Goal: Communication & Community: Answer question/provide support

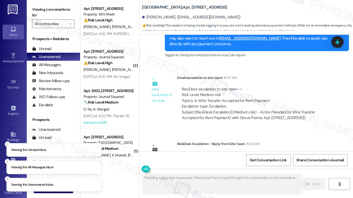
scroll to position [2784, 0]
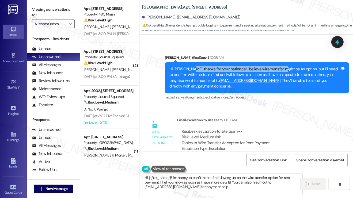
drag, startPoint x: 191, startPoint y: 68, endPoint x: 278, endPoint y: 71, distance: 87.3
click at [278, 71] on div "Hi Yuan, thanks for your patience! I believe wire transfer might be an option, …" at bounding box center [254, 77] width 171 height 23
click at [274, 69] on div "Hi Yuan, thanks for your patience! I believe wire transfer might be an option, …" at bounding box center [254, 77] width 171 height 23
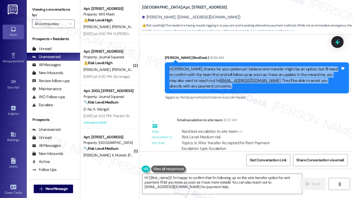
click at [274, 69] on div "Hi Yuan, thanks for your patience! I believe wire transfer might be an option, …" at bounding box center [254, 77] width 171 height 23
click at [223, 71] on div "Hi Yuan, thanks for your patience! I believe wire transfer might be an option, …" at bounding box center [254, 77] width 171 height 23
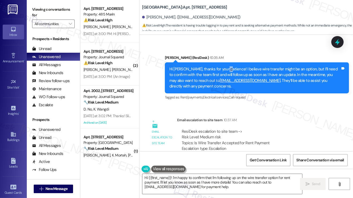
click at [223, 71] on div "Hi Yuan, thanks for your patience! I believe wire transfer might be an option, …" at bounding box center [254, 77] width 171 height 23
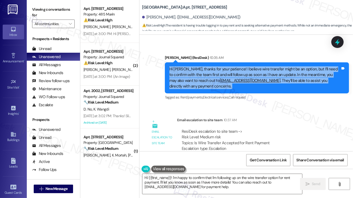
click at [223, 71] on div "Hi Yuan, thanks for your patience! I believe wire transfer might be an option, …" at bounding box center [254, 77] width 171 height 23
click at [276, 73] on div "Hi Yuan, thanks for your patience! I believe wire transfer might be an option, …" at bounding box center [254, 77] width 171 height 23
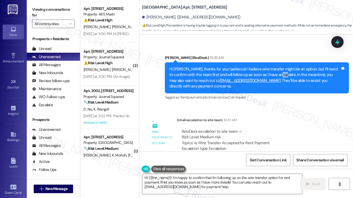
click at [276, 73] on div "Hi Yuan, thanks for your patience! I believe wire transfer might be an option, …" at bounding box center [254, 77] width 171 height 23
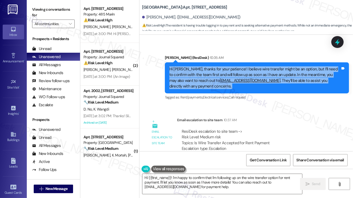
click at [276, 73] on div "Hi Yuan, thanks for your patience! I believe wire transfer might be an option, …" at bounding box center [254, 77] width 171 height 23
click at [201, 88] on div "Hi Yuan, thanks for your patience! I believe wire transfer might be an option, …" at bounding box center [254, 77] width 171 height 23
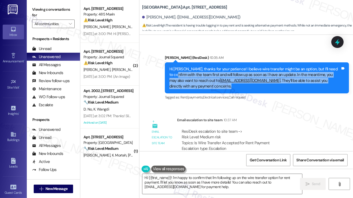
drag, startPoint x: 212, startPoint y: 87, endPoint x: 174, endPoint y: 73, distance: 40.7
click at [174, 73] on div "Hi Yuan, thanks for your patience! I believe wire transfer might be an option, …" at bounding box center [254, 77] width 171 height 23
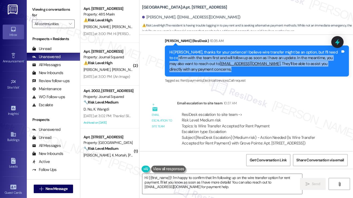
scroll to position [2865, 0]
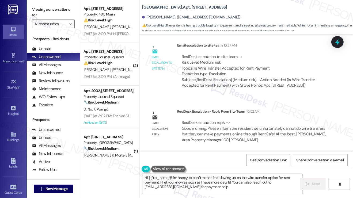
click at [193, 179] on textarea "Hi {{first_name}}! I'm happy to confirm that I'm following up on the wire trans…" at bounding box center [222, 184] width 160 height 20
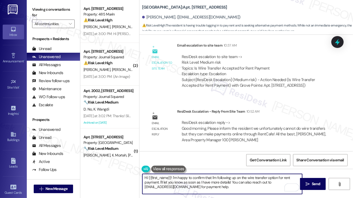
drag, startPoint x: 242, startPoint y: 188, endPoint x: 173, endPoint y: 180, distance: 70.1
click at [173, 180] on textarea "Hi {{first_name}}! I'm happy to confirm that I'm following up on the wire trans…" at bounding box center [222, 184] width 160 height 20
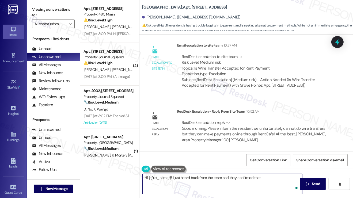
paste textarea "we unfortunately cannot do wire transfers but they can make payments online thr…"
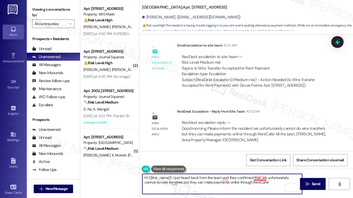
click at [261, 178] on textarea "Hi {{first_name}}! I just heard back from the team and they confirmed that we u…" at bounding box center [222, 184] width 160 height 20
click at [187, 177] on textarea "Hi {{first_name}}! I just heard back from the team, and they confirmed that we …" at bounding box center [222, 184] width 160 height 20
click at [270, 183] on textarea "Hi {{first_name}}! I just heard back from the team, and they confirmed that we …" at bounding box center [222, 184] width 160 height 20
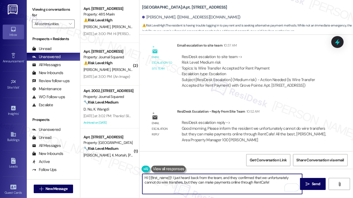
click at [192, 183] on textarea "Hi {{first_name}}! I just heard back from the team, and they confirmed that we …" at bounding box center [222, 184] width 160 height 20
click at [183, 183] on textarea "Hi {{first_name}}! I just heard back from the team, and they confirmed that we …" at bounding box center [222, 184] width 160 height 20
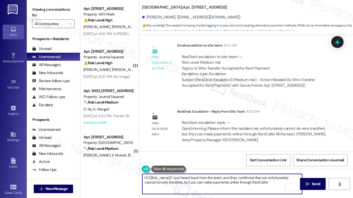
click at [265, 185] on textarea "Hi {{first_name}}! I just heard back from the team, and they confirmed that we …" at bounding box center [222, 184] width 160 height 20
click at [201, 180] on textarea "Hi {{first_name}}! I just heard back from the team, and they confirmed that we …" at bounding box center [222, 184] width 160 height 20
type textarea "Hi {{first_name}}! I just heard back from the team, and they confirmed that we …"
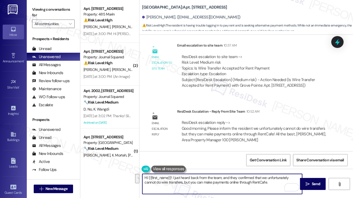
click at [211, 135] on div "ResiDesk escalation reply -> Good morning, Please inform the resident we unfort…" at bounding box center [254, 131] width 144 height 22
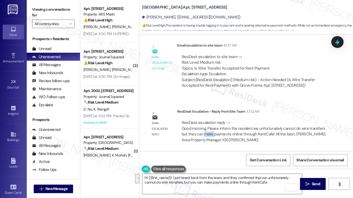
click at [211, 135] on div "ResiDesk escalation reply -> Good morning, Please inform the resident we unfort…" at bounding box center [254, 131] width 144 height 22
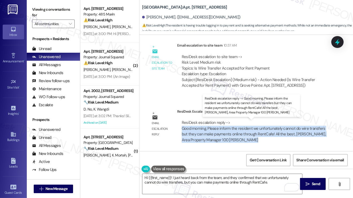
click at [211, 135] on div "ResiDesk escalation reply -> Good morning, Please inform the resident we unfort…" at bounding box center [254, 131] width 144 height 22
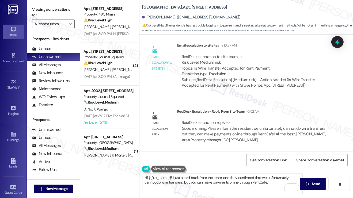
click at [203, 177] on textarea "Hi {{first_name}}! I just heard back from the team, and they confirmed that we …" at bounding box center [222, 184] width 160 height 20
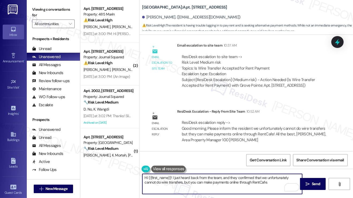
click at [203, 177] on textarea "Hi {{first_name}}! I just heard back from the team, and they confirmed that we …" at bounding box center [222, 184] width 160 height 20
click at [216, 127] on div "ResiDesk escalation reply -> Good morning, Please inform the resident we unfort…" at bounding box center [254, 131] width 144 height 22
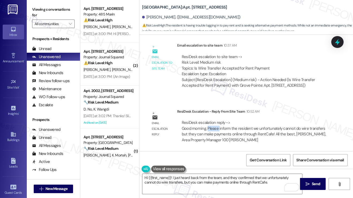
click at [216, 127] on div "ResiDesk escalation reply -> Good morning, Please inform the resident we unfort…" at bounding box center [254, 131] width 144 height 22
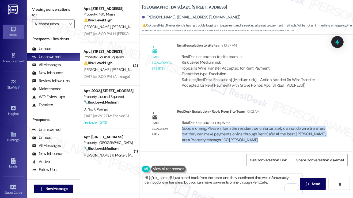
click at [216, 127] on div "ResiDesk escalation reply -> Good morning, Please inform the resident we unfort…" at bounding box center [254, 131] width 144 height 22
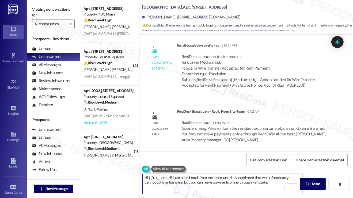
click at [214, 175] on textarea "Hi {{first_name}}! I just heard back from the team, and they confirmed that we …" at bounding box center [222, 184] width 160 height 20
click at [195, 182] on textarea "Hi {{first_name}}! I just heard back from the team, and they confirmed that we …" at bounding box center [222, 184] width 160 height 20
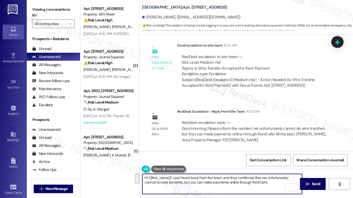
click at [195, 182] on textarea "Hi {{first_name}}! I just heard back from the team, and they confirmed that we …" at bounding box center [222, 184] width 160 height 20
click at [260, 181] on textarea "Hi {{first_name}}! I just heard back from the team, and they confirmed that we …" at bounding box center [222, 184] width 160 height 20
drag, startPoint x: 262, startPoint y: 184, endPoint x: 172, endPoint y: 179, distance: 90.3
click at [172, 179] on textarea "Hi {{first_name}}! I just heard back from the team, and they confirmed that we …" at bounding box center [222, 184] width 160 height 20
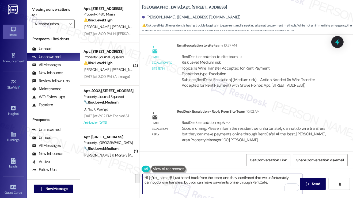
click at [172, 179] on textarea "Hi {{first_name}}! I just heard back from the team, and they confirmed that we …" at bounding box center [222, 184] width 160 height 20
click at [268, 186] on textarea "Hi {{first_name}}! I just heard back from the team, and they confirmed that we …" at bounding box center [222, 184] width 160 height 20
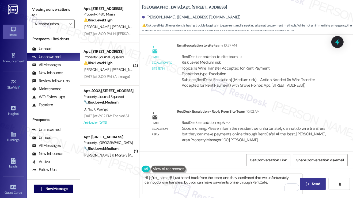
click at [301, 185] on button " Send" at bounding box center [313, 184] width 26 height 12
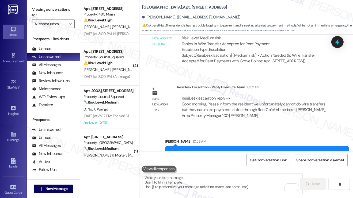
scroll to position [2908, 0]
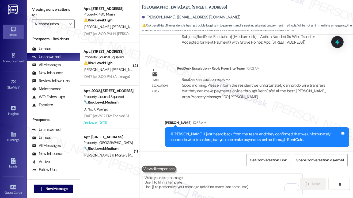
click at [219, 135] on div "Hi Yuan! I just heard back from the team, and they confirmed that we unfortunat…" at bounding box center [254, 137] width 171 height 12
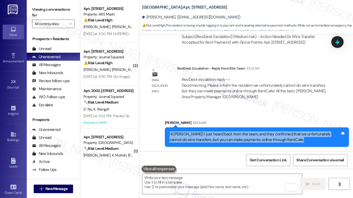
click at [219, 135] on div "Hi Yuan! I just heard back from the team, and they confirmed that we unfortunat…" at bounding box center [254, 137] width 171 height 12
copy div "Hi Yuan! I just heard back from the team, and they confirmed that we unfortunat…"
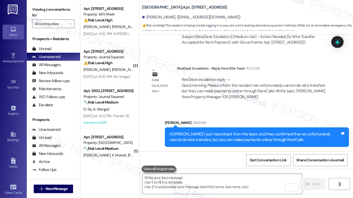
click at [58, 10] on label "Viewing conversations for" at bounding box center [53, 12] width 43 height 14
click at [190, 178] on textarea "To enrich screen reader interactions, please activate Accessibility in Grammarl…" at bounding box center [222, 184] width 160 height 20
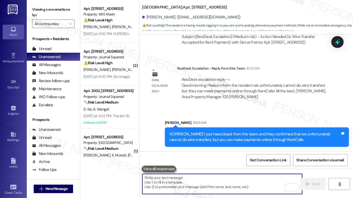
paste textarea "Hi Yuan! I just heard back from the team, and they confirmed that we unfortunat…"
type textarea "Hi Yuan! I just heard back from the team, and they confirmed that we unfortunat…"
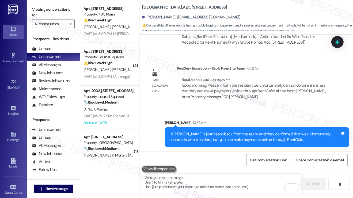
click at [47, 9] on label "Viewing conversations for" at bounding box center [53, 12] width 43 height 14
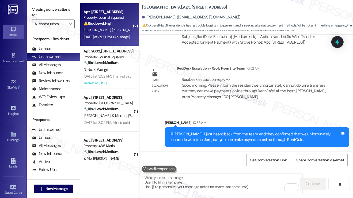
scroll to position [0, 0]
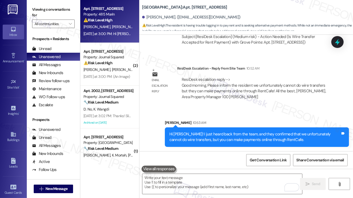
click at [116, 38] on div "Apt. 1734, 485 Marin Blvd. Property: 485 Marin ⚠️ Risk Level: High The resident…" at bounding box center [109, 21] width 59 height 43
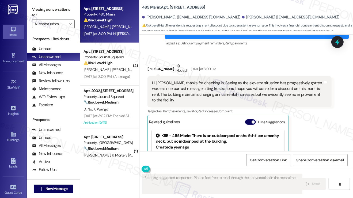
scroll to position [3084, 0]
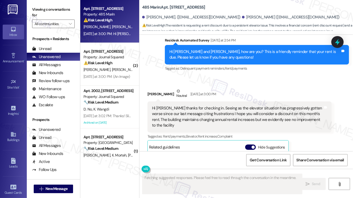
click at [160, 105] on div "Hi Jane thanks for checking in. Seeing as the elevator situation has progressiv…" at bounding box center [237, 116] width 171 height 23
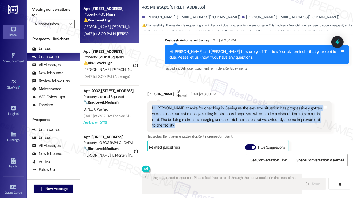
click at [160, 105] on div "Hi Jane thanks for checking in. Seeing as the elevator situation has progressiv…" at bounding box center [237, 116] width 171 height 23
click at [218, 105] on div "Hi Jane thanks for checking in. Seeing as the elevator situation has progressiv…" at bounding box center [237, 116] width 171 height 23
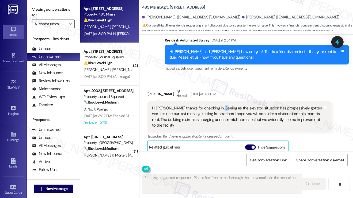
click at [218, 105] on div "Hi Jane thanks for checking in. Seeing as the elevator situation has progressiv…" at bounding box center [237, 116] width 171 height 23
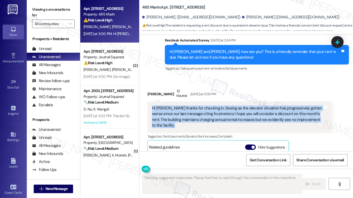
click at [218, 105] on div "Hi Jane thanks for checking in. Seeing as the elevator situation has progressiv…" at bounding box center [237, 116] width 171 height 23
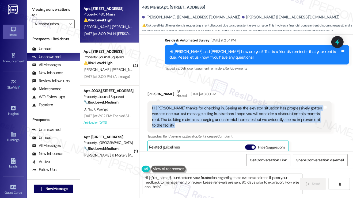
click at [203, 113] on div "Hi Jane thanks for checking in. Seeing as the elevator situation has progressiv…" at bounding box center [237, 116] width 171 height 23
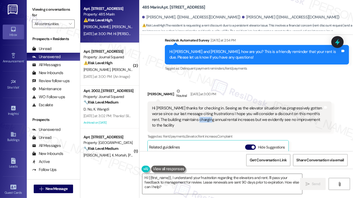
click at [203, 113] on div "Hi Jane thanks for checking in. Seeing as the elevator situation has progressiv…" at bounding box center [237, 116] width 171 height 23
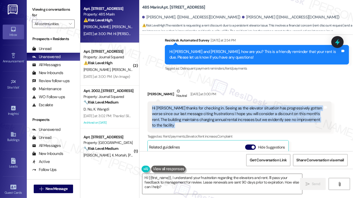
click at [203, 113] on div "Hi Jane thanks for checking in. Seeing as the elevator situation has progressiv…" at bounding box center [237, 116] width 171 height 23
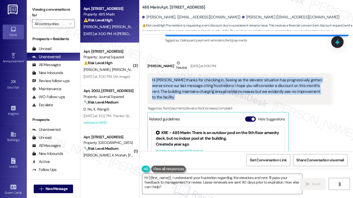
scroll to position [3058, 0]
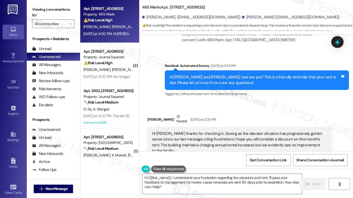
click at [225, 81] on div "Hi Corinne and Anthony, how are you? This is a friendly reminder that your rent…" at bounding box center [257, 80] width 184 height 20
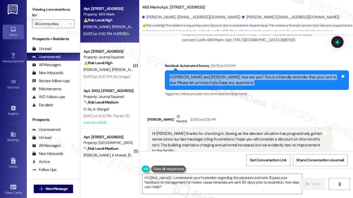
click at [225, 81] on div "Hi Corinne and Anthony, how are you? This is a friendly reminder that your rent…" at bounding box center [257, 80] width 184 height 20
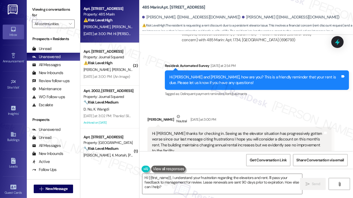
click at [188, 135] on div "Hi Jane thanks for checking in. Seeing as the elevator situation has progressiv…" at bounding box center [237, 142] width 171 height 23
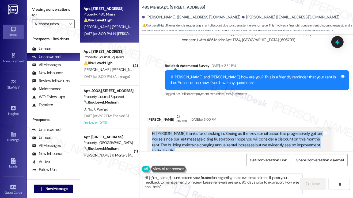
click at [188, 135] on div "Hi Jane thanks for checking in. Seeing as the elevator situation has progressiv…" at bounding box center [237, 142] width 171 height 23
copy div "Hi Jane thanks for checking in. Seeing as the elevator situation has progressiv…"
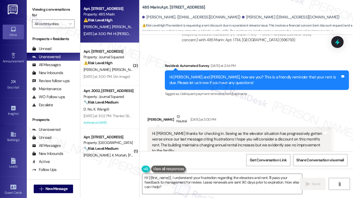
click at [53, 7] on label "Viewing conversations for" at bounding box center [53, 12] width 43 height 14
click at [153, 117] on div "Anthony Cuzzola Jr. Neutral Yesterday at 3:00 PM" at bounding box center [239, 120] width 184 height 13
copy div "Anthony"
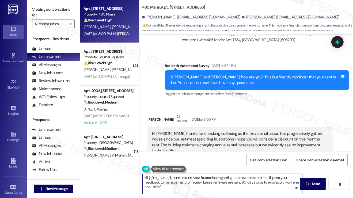
drag, startPoint x: 148, startPoint y: 176, endPoint x: 171, endPoint y: 176, distance: 23.0
click at [171, 176] on textarea "Hi {{first_name}}, I understand your frustration regarding the elevators and re…" at bounding box center [222, 184] width 160 height 20
paste textarea "Anthony"
click at [193, 177] on textarea "Hi Anthony, I understand your frustration regarding the elevators and rent. I'l…" at bounding box center [222, 184] width 160 height 20
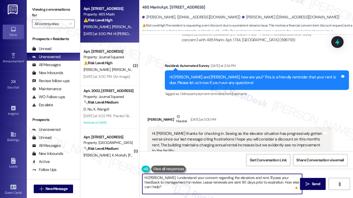
click at [250, 176] on textarea "Hi Anthony, I understand your concern regarding the elevators and rent. I'll pa…" at bounding box center [222, 184] width 160 height 20
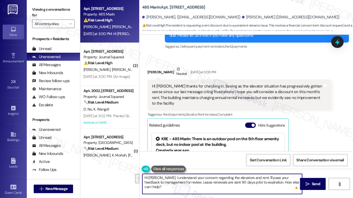
scroll to position [3139, 0]
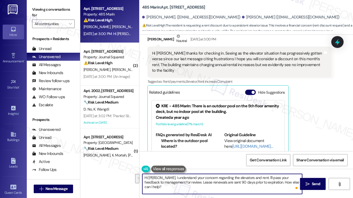
click at [204, 62] on div "Hi Jane thanks for checking in. Seeing as the elevator situation has progressiv…" at bounding box center [237, 62] width 171 height 23
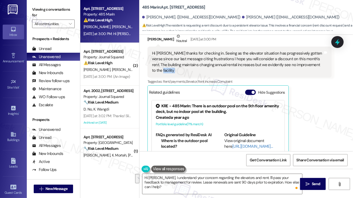
click at [204, 62] on div "Hi Jane thanks for checking in. Seeing as the elevator situation has progressiv…" at bounding box center [237, 62] width 171 height 23
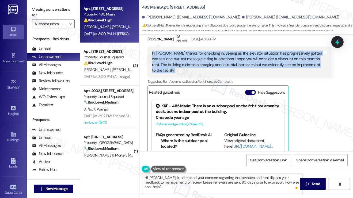
drag, startPoint x: 204, startPoint y: 62, endPoint x: 207, endPoint y: 63, distance: 2.8
click at [204, 62] on div "Hi Jane thanks for checking in. Seeing as the elevator situation has progressiv…" at bounding box center [237, 62] width 171 height 23
copy div "Hi Jane thanks for checking in. Seeing as the elevator situation has progressiv…"
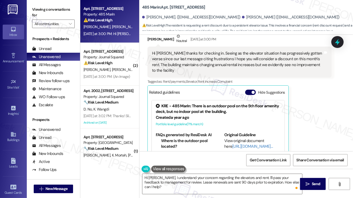
click at [42, 10] on label "Viewing conversations for" at bounding box center [53, 12] width 43 height 14
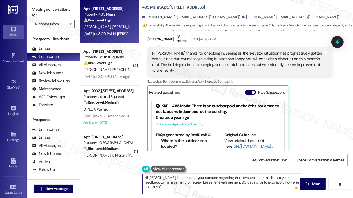
click at [234, 181] on textarea "Hi Anthony, I understand your concern regarding the elevators and rent. I'll pa…" at bounding box center [222, 184] width 160 height 20
click at [230, 181] on textarea "Hi Anthony, I understand your concern regarding the elevators and rent. I'll pa…" at bounding box center [222, 184] width 160 height 20
drag, startPoint x: 255, startPoint y: 177, endPoint x: 299, endPoint y: 185, distance: 45.2
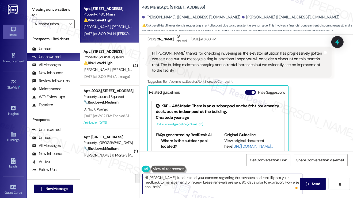
click at [299, 185] on textarea "Hi Anthony, I understand your concern regarding the elevators and rent. I'll pa…" at bounding box center [222, 184] width 160 height 20
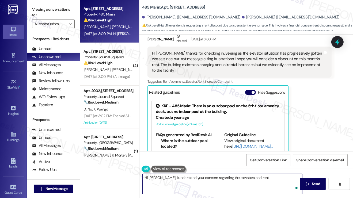
paste textarea "Thank you for sharing your concerns with us. I’m truly sorry to hear that the e…"
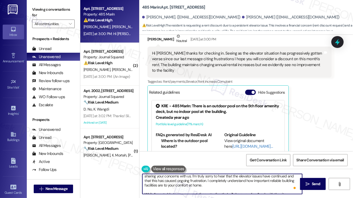
scroll to position [0, 0]
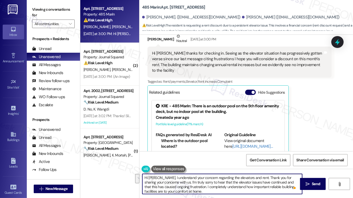
drag, startPoint x: 172, startPoint y: 182, endPoint x: 206, endPoint y: 183, distance: 33.5
click at [206, 183] on textarea "Hi Anthony, I understand your concern regarding the elevators and rent. Thank y…" at bounding box center [222, 184] width 160 height 20
click at [205, 183] on textarea "Hi Anthony, I understand your concern regarding the elevators and rent. Thank y…" at bounding box center [222, 184] width 160 height 20
drag, startPoint x: 197, startPoint y: 190, endPoint x: 173, endPoint y: 182, distance: 25.6
click at [173, 182] on textarea "Hi Anthony, I understand your concern regarding the elevators and rent. Thank y…" at bounding box center [222, 184] width 160 height 20
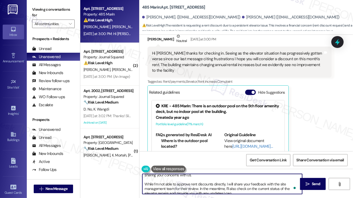
scroll to position [10, 0]
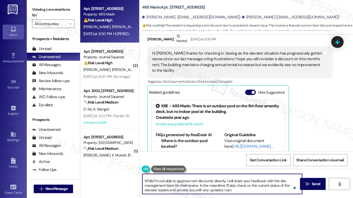
click at [143, 181] on textarea "Hi Anthony, I understand your concern regarding the elevators and rent. Thank y…" at bounding box center [222, 184] width 160 height 20
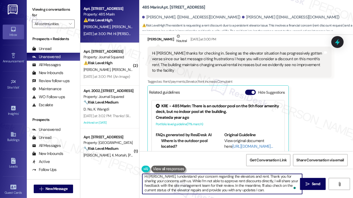
scroll to position [1, 0]
click at [223, 183] on textarea "Hi Anthony, I understand your concern regarding the elevators and rent. Thank y…" at bounding box center [222, 184] width 160 height 20
click at [243, 183] on textarea "Hi Anthony, I understand your concern regarding the elevators and rent. Thank y…" at bounding box center [222, 184] width 160 height 20
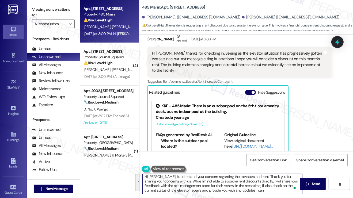
click at [244, 183] on textarea "Hi Anthony, I understand your concern regarding the elevators and rent. Thank y…" at bounding box center [222, 184] width 160 height 20
click at [238, 54] on div "Hi Jane thanks for checking in. Seeing as the elevator situation has progressiv…" at bounding box center [237, 62] width 171 height 23
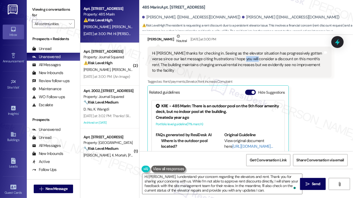
click at [238, 54] on div "Hi Jane thanks for checking in. Seeing as the elevator situation has progressiv…" at bounding box center [237, 62] width 171 height 23
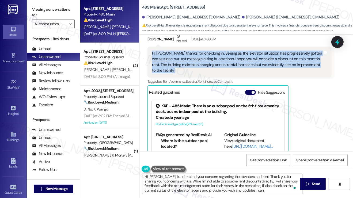
click at [238, 54] on div "Hi Jane thanks for checking in. Seeing as the elevator situation has progressiv…" at bounding box center [237, 62] width 171 height 23
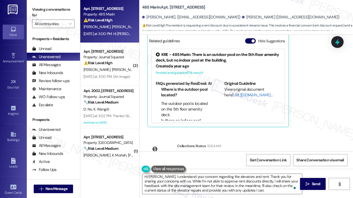
scroll to position [3219, 0]
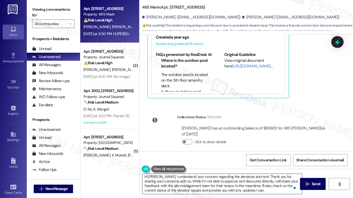
click at [261, 183] on textarea "Hi Anthony, I understand your concern regarding the elevators and rent. Thank y…" at bounding box center [222, 184] width 160 height 20
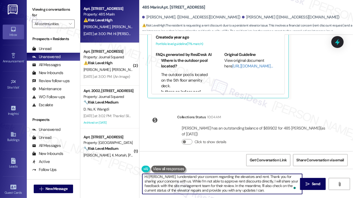
click at [261, 183] on textarea "Hi Anthony, I understand your concern regarding the elevators and rent. Thank y…" at bounding box center [222, 184] width 160 height 20
click at [180, 187] on textarea "Hi Anthony, I understand your concern regarding the elevators and rent. Thank y…" at bounding box center [222, 184] width 160 height 20
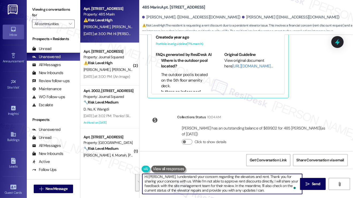
click at [175, 187] on textarea "Hi Anthony, I understand your concern regarding the elevators and rent. Thank y…" at bounding box center [222, 184] width 160 height 20
click at [159, 185] on textarea "Hi Anthony, I understand your concern regarding the elevators and rent. Thank y…" at bounding box center [222, 184] width 160 height 20
click at [200, 186] on textarea "Hi Anthony, I understand your concern regarding the elevators and rent. Thank y…" at bounding box center [222, 184] width 160 height 20
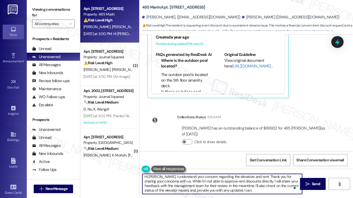
click at [200, 186] on textarea "Hi Anthony, I understand your concern regarding the elevators and rent. Thank y…" at bounding box center [222, 184] width 160 height 20
click at [229, 185] on textarea "Hi Anthony, I understand your concern regarding the elevators and rent. Thank y…" at bounding box center [222, 184] width 160 height 20
click at [256, 191] on textarea "Hi Anthony, I understand your concern regarding the elevators and rent. Thank y…" at bounding box center [222, 184] width 160 height 20
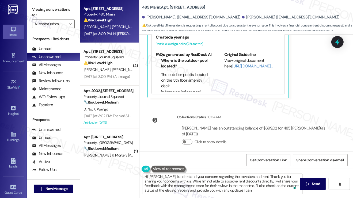
click at [53, 10] on label "Viewing conversations for" at bounding box center [53, 12] width 43 height 14
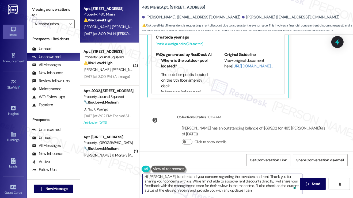
click at [180, 181] on textarea "Hi Anthony, I understand your concern regarding the elevators and rent. Thank y…" at bounding box center [222, 184] width 160 height 20
click at [233, 180] on textarea "Hi Anthony, I understand your concern regarding the elevators and rent. Thank y…" at bounding box center [222, 184] width 160 height 20
click at [258, 175] on textarea "Hi Anthony, I understand your concern regarding the elevators and rent. Thank y…" at bounding box center [222, 184] width 160 height 20
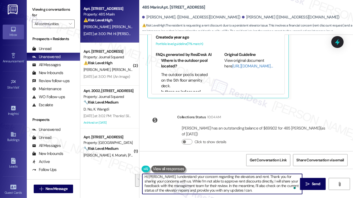
drag, startPoint x: 173, startPoint y: 178, endPoint x: 245, endPoint y: 185, distance: 71.5
click at [245, 185] on textarea "Hi Anthony, I understand your concern regarding the elevators and rent. Thank y…" at bounding box center [222, 184] width 160 height 20
click at [203, 187] on textarea "Hi Anthony, I understand your concern regarding the elevators and rent. Thank y…" at bounding box center [222, 184] width 160 height 20
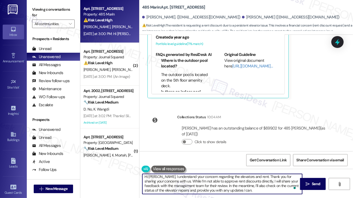
click at [203, 187] on textarea "Hi Anthony, I understand your concern regarding the elevators and rent. Thank y…" at bounding box center [222, 184] width 160 height 20
click at [250, 189] on textarea "Hi Anthony, I understand your concern regarding the elevators and rent. Thank y…" at bounding box center [222, 184] width 160 height 20
click at [212, 190] on textarea "Hi Anthony, I understand your concern regarding the elevators and rent. Thank y…" at bounding box center [222, 184] width 160 height 20
click at [224, 189] on textarea "Hi Anthony, I understand your concern regarding the elevators and rent. Thank y…" at bounding box center [222, 184] width 160 height 20
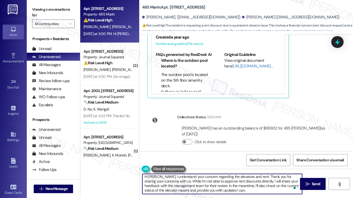
click at [224, 189] on textarea "Hi Anthony, I understand your concern regarding the elevators and rent. Thank y…" at bounding box center [222, 184] width 160 height 20
click at [239, 190] on textarea "Hi Anthony, I understand your concern regarding the elevators and rent. Thank y…" at bounding box center [222, 184] width 160 height 20
type textarea "Hi Anthony, I understand your concern regarding the elevators and rent. Thank y…"
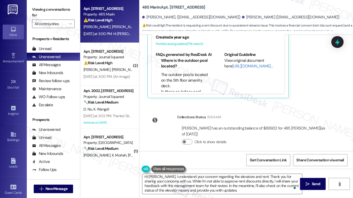
click at [59, 1] on div "Viewing conversations for All communities " at bounding box center [53, 16] width 53 height 33
click at [65, 10] on label "Viewing conversations for" at bounding box center [53, 12] width 43 height 14
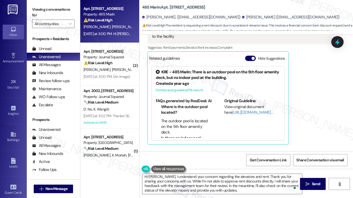
scroll to position [3139, 0]
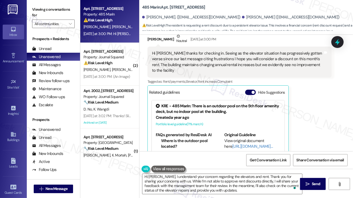
click at [210, 58] on div "Hi Jane thanks for checking in. Seeing as the elevator situation has progressiv…" at bounding box center [237, 62] width 171 height 23
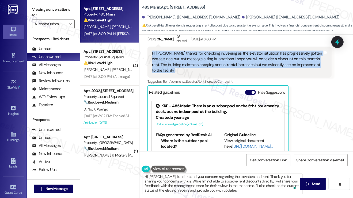
click at [210, 58] on div "Hi Jane thanks for checking in. Seeing as the elevator situation has progressiv…" at bounding box center [237, 62] width 171 height 23
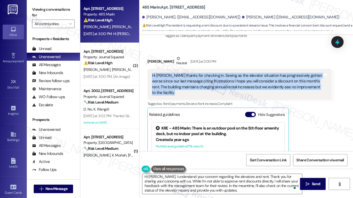
scroll to position [3085, 0]
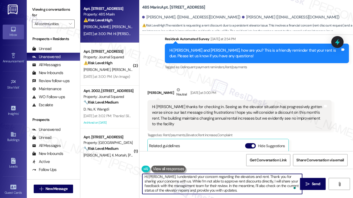
click at [199, 180] on textarea "Hi Anthony, I understand your concern regarding the elevators and rent. Thank y…" at bounding box center [222, 184] width 160 height 20
click at [238, 190] on textarea "Hi Anthony, I understand your concern regarding the elevators and rent. Thank y…" at bounding box center [222, 184] width 160 height 20
drag, startPoint x: 237, startPoint y: 192, endPoint x: 187, endPoint y: 187, distance: 50.1
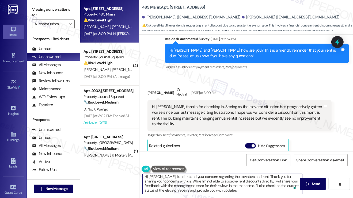
click at [187, 187] on textarea "Hi Anthony, I understand your concern regarding the elevators and rent. Thank y…" at bounding box center [222, 184] width 160 height 20
click at [226, 187] on textarea "Hi Anthony, I understand your concern regarding the elevators and rent. Thank y…" at bounding box center [222, 184] width 160 height 20
click at [307, 186] on icon "" at bounding box center [308, 184] width 4 height 4
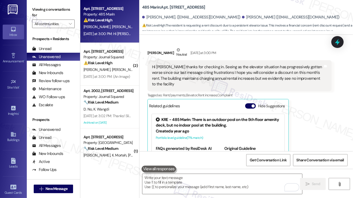
scroll to position [3084, 0]
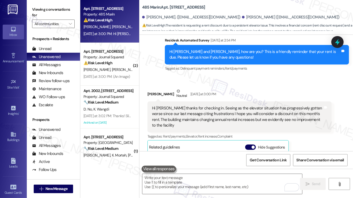
click at [172, 105] on div "Hi Jane thanks for checking in. Seeing as the elevator situation has progressiv…" at bounding box center [237, 116] width 171 height 23
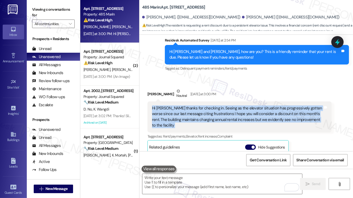
click at [172, 105] on div "Hi Jane thanks for checking in. Seeing as the elevator situation has progressiv…" at bounding box center [237, 116] width 171 height 23
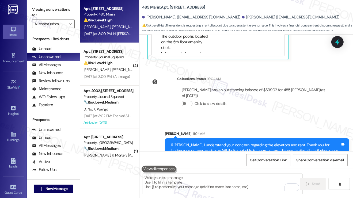
scroll to position [3274, 0]
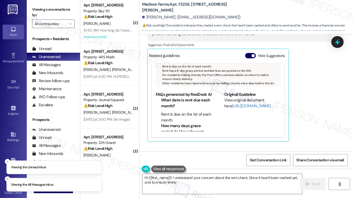
scroll to position [767, 0]
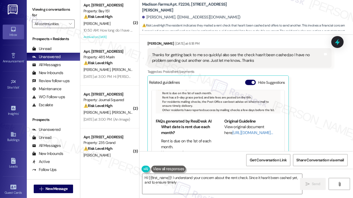
click at [253, 61] on div "Thanks for getting back to me so quickly.I also see the check hasn't been cashe…" at bounding box center [237, 58] width 171 height 12
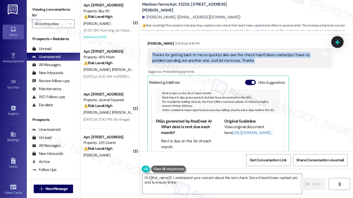
click at [253, 61] on div "Thanks for getting back to me so quickly.I also see the check hasn't been cashe…" at bounding box center [237, 58] width 171 height 12
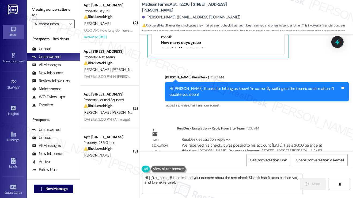
scroll to position [894, 0]
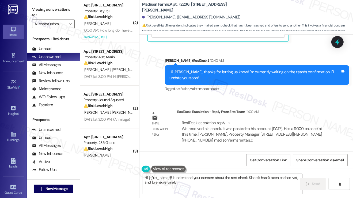
click at [198, 177] on textarea "Hi {{first_name}}! I understand your concern about the rent check. Since it has…" at bounding box center [222, 184] width 160 height 20
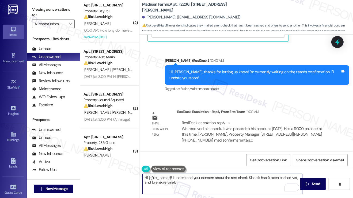
drag, startPoint x: 277, startPoint y: 182, endPoint x: 172, endPoint y: 180, distance: 105.2
click at [172, 180] on textarea "Hi {{first_name}}! I understand your concern about the rent check. Since it has…" at bounding box center [222, 184] width 160 height 20
paste textarea "We received his check. It was posted to his account yesterday. Has a $0.00 bala…"
click at [143, 183] on textarea "Hi {{first_name}} good morning! Just wanted to share that the team has confirme…" at bounding box center [222, 184] width 160 height 20
click at [283, 177] on textarea "Hi {{first_name}} good morning! Just wanted to share that the team has confirme…" at bounding box center [222, 184] width 160 height 20
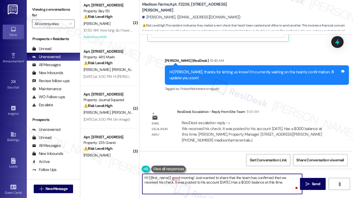
click at [163, 183] on textarea "Hi {{first_name}} good morning! Just wanted to share that the team has confirme…" at bounding box center [222, 184] width 160 height 20
click at [162, 183] on textarea "Hi {{first_name}} good morning! Just wanted to share that the team has confirme…" at bounding box center [222, 184] width 160 height 20
click at [180, 182] on textarea "Hi {{first_name}} good morning! Just wanted to share that the team has confirme…" at bounding box center [222, 184] width 160 height 20
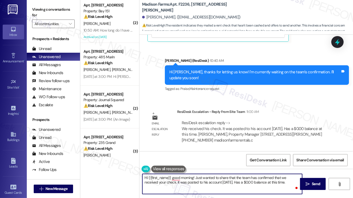
click at [180, 182] on textarea "Hi {{first_name}} good morning! Just wanted to share that the team has confirme…" at bounding box center [222, 184] width 160 height 20
click at [206, 181] on textarea "Hi {{first_name}} good morning! Just wanted to share that the team has confirme…" at bounding box center [222, 184] width 160 height 20
click at [210, 177] on textarea "Hi {{first_name}}, good morning! Just wanted to share that the team has confirm…" at bounding box center [222, 184] width 160 height 20
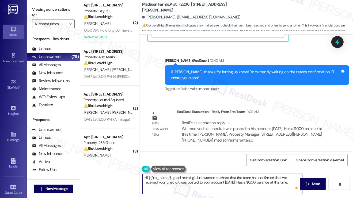
click at [210, 177] on textarea "Hi {{first_name}}, good morning! Just wanted to share that the team has confirm…" at bounding box center [222, 184] width 160 height 20
click at [247, 183] on textarea "Hi {{first_name}}, good morning! Just wanted to share that the team has confirm…" at bounding box center [222, 184] width 160 height 20
drag, startPoint x: 244, startPoint y: 182, endPoint x: 240, endPoint y: 181, distance: 4.6
click at [240, 181] on textarea "Hi {{first_name}}, good morning! Just wanted to share that the team has confirm…" at bounding box center [222, 184] width 160 height 20
click at [299, 182] on textarea "Hi {{first_name}}, good morning! Just wanted to share that the team has confirm…" at bounding box center [222, 184] width 160 height 20
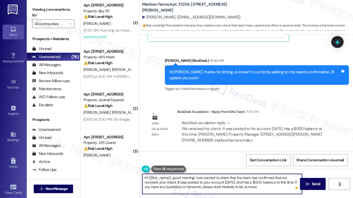
click at [199, 186] on textarea "Hi {{first_name}}, good morning! Just wanted to share that the team has confirm…" at bounding box center [222, 184] width 160 height 20
click at [263, 187] on textarea "Hi {{first_name}}, good morning! Just wanted to share that the team has confirm…" at bounding box center [222, 184] width 160 height 20
type textarea "Hi {{first_name}}, good morning! Just wanted to share that the team has confirm…"
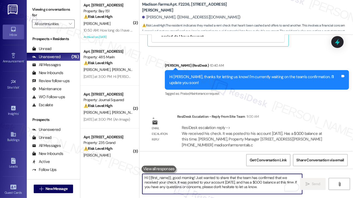
scroll to position [942, 0]
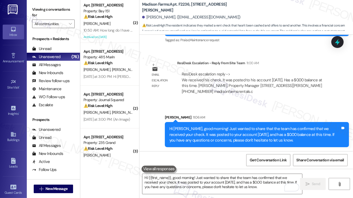
click at [214, 135] on div "Hi Paul, good morning! Just wanted to share that the team has confirmed that we…" at bounding box center [254, 134] width 171 height 17
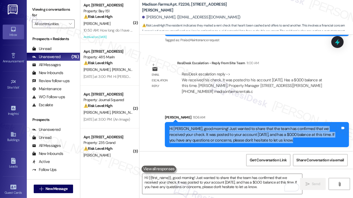
click at [214, 135] on div "Hi Paul, good morning! Just wanted to share that the team has confirmed that we…" at bounding box center [254, 134] width 171 height 17
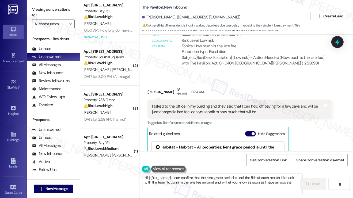
scroll to position [2488, 0]
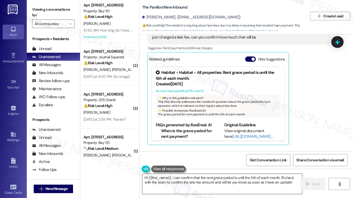
click at [193, 178] on textarea "Hi {{first_name}}, I can confirm that the rent grace period is until the 5th of…" at bounding box center [222, 184] width 160 height 20
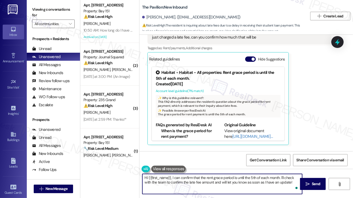
drag, startPoint x: 292, startPoint y: 182, endPoint x: 269, endPoint y: 179, distance: 23.9
click at [269, 179] on textarea "Hi {{first_name}}, I can confirm that the rent grace period is until the 5th of…" at bounding box center [222, 184] width 160 height 20
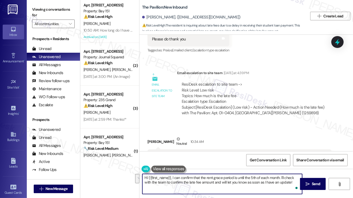
scroll to position [2354, 0]
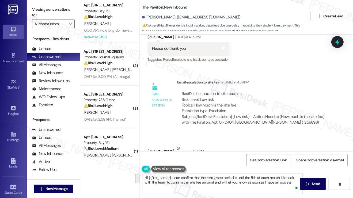
click at [203, 163] on div "I talked to the office in my building and they said that I can hold off paying …" at bounding box center [237, 169] width 171 height 12
click at [202, 163] on div "I talked to the office in my building and they said that I can hold off paying …" at bounding box center [237, 169] width 171 height 12
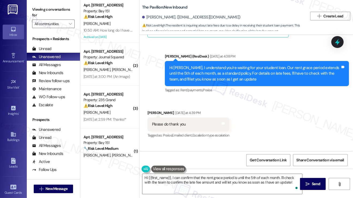
scroll to position [2247, 0]
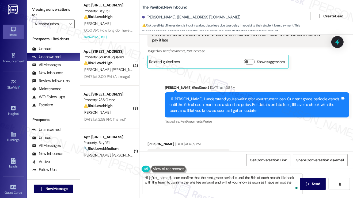
click at [242, 96] on div "Hi Nick, I understand you're waiting for your student loan. Our rent grace peri…" at bounding box center [254, 104] width 171 height 17
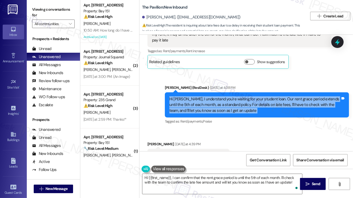
click at [242, 96] on div "Hi Nick, I understand you're waiting for your student loan. Our rent grace peri…" at bounding box center [254, 104] width 171 height 17
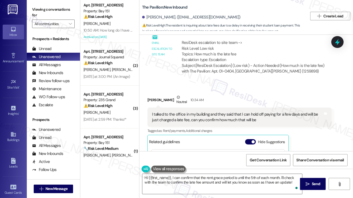
scroll to position [2408, 0]
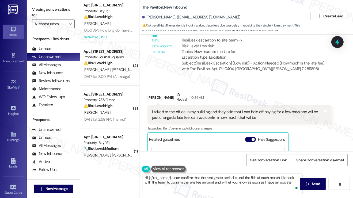
click at [230, 105] on div "I talked to the office in my building and they said that I can hold off paying …" at bounding box center [239, 115] width 184 height 20
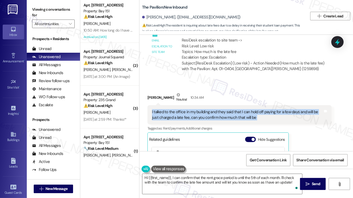
click at [230, 105] on div "I talked to the office in my building and they said that I can hold off paying …" at bounding box center [239, 115] width 184 height 20
click at [199, 109] on div "I talked to the office in my building and they said that I can hold off paying …" at bounding box center [237, 115] width 171 height 12
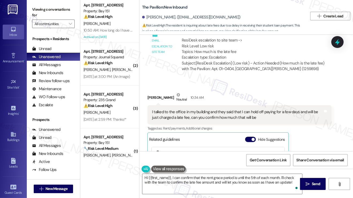
click at [199, 109] on div "I talked to the office in my building and they said that I can hold off paying …" at bounding box center [237, 115] width 171 height 12
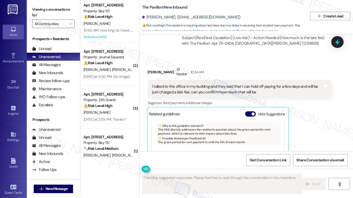
scroll to position [2539, 0]
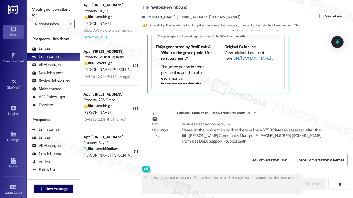
click at [208, 176] on div "Hi Nick, I just heard back from the team, and they confirmed that there will be…" at bounding box center [254, 182] width 171 height 12
click at [234, 165] on div "Sarah (ResiDesk) 11:15 AM" at bounding box center [257, 168] width 184 height 7
click at [216, 176] on div "Hi Nick, I just heard back from the team, and they confirmed that there will be…" at bounding box center [254, 182] width 171 height 12
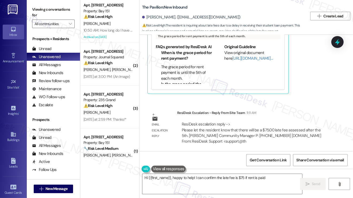
click at [216, 176] on div "Hi Nick, I just heard back from the team, and they confirmed that there will be…" at bounding box center [254, 182] width 171 height 12
type textarea "Hi {{first_name}}, happy to help! I can confirm the late fee is $75 if rent is …"
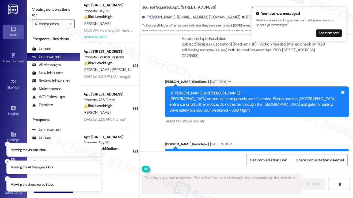
scroll to position [6918, 0]
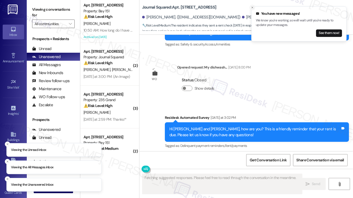
click at [253, 7] on icon "Close toast" at bounding box center [252, 7] width 3 height 3
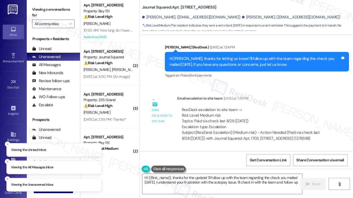
scroll to position [7090, 0]
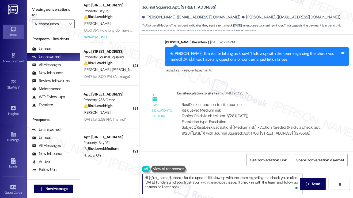
drag, startPoint x: 214, startPoint y: 187, endPoint x: 173, endPoint y: 178, distance: 42.6
click at [173, 178] on textarea "Hi {{first_name}}, thanks for the update! I'll follow up with the team regardin…" at bounding box center [222, 184] width 160 height 20
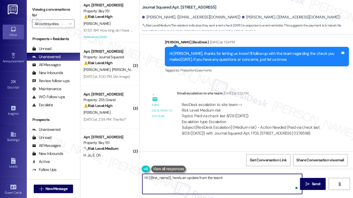
paste textarea "their payment in the amount of $2,840.50 has been posted to their account. They…"
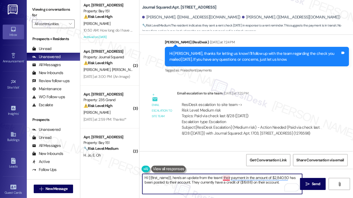
click at [223, 178] on textarea "Hi {{first_name}}, here's an update from the team! their payment in the amount …" at bounding box center [222, 184] width 160 height 20
click at [174, 182] on textarea "Hi {{first_name}}, here's an update from the team! Your payment in the amount o…" at bounding box center [222, 184] width 160 height 20
click at [197, 182] on textarea "Hi {{first_name}}, here's an update from the team! Your payment in the amount o…" at bounding box center [222, 184] width 160 height 20
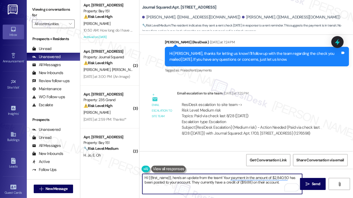
click at [197, 182] on textarea "Hi {{first_name}}, here's an update from the team! Your payment in the amount o…" at bounding box center [222, 184] width 160 height 20
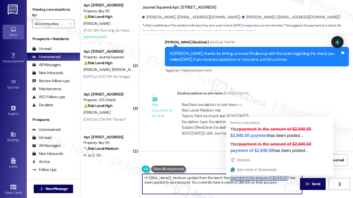
click at [280, 184] on textarea "Hi {{first_name}}, here's an update from the team! Your payment in the amount o…" at bounding box center [222, 184] width 160 height 20
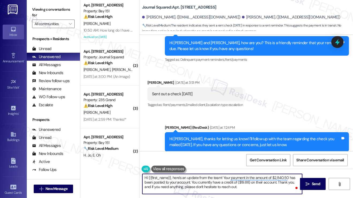
scroll to position [6983, 0]
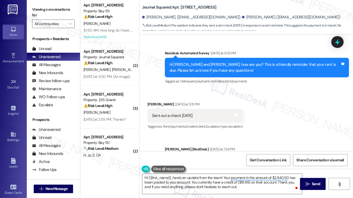
click at [151, 101] on div "[PERSON_NAME] [DATE] at 3:13 PM" at bounding box center [194, 104] width 95 height 7
copy div "Rui"
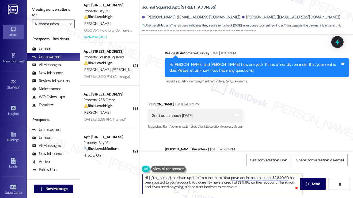
drag, startPoint x: 149, startPoint y: 175, endPoint x: 171, endPoint y: 175, distance: 22.2
click at [171, 175] on textarea "Hi {{first_name}}, here's an update from the team! Your payment in the amount o…" at bounding box center [222, 184] width 160 height 20
paste textarea "Rui"
click at [221, 185] on textarea "Hi [PERSON_NAME], here's an update from the team! Your payment in the amount of…" at bounding box center [222, 184] width 160 height 20
click at [249, 185] on textarea "Hi [PERSON_NAME], here's an update from the team! Your payment in the amount of…" at bounding box center [222, 184] width 160 height 20
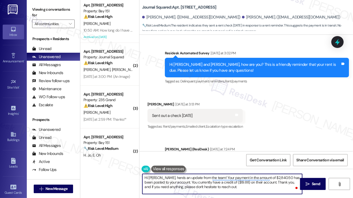
click at [249, 185] on textarea "Hi [PERSON_NAME], here's an update from the team! Your payment in the amount of…" at bounding box center [222, 184] width 160 height 20
click at [239, 182] on textarea "Hi [PERSON_NAME], here's an update from the team! Your payment in the amount of…" at bounding box center [222, 184] width 160 height 20
drag, startPoint x: 255, startPoint y: 183, endPoint x: 229, endPoint y: 183, distance: 25.7
click at [229, 183] on textarea "Hi [PERSON_NAME], here's an update from the team! Your payment in the amount of…" at bounding box center [222, 184] width 160 height 20
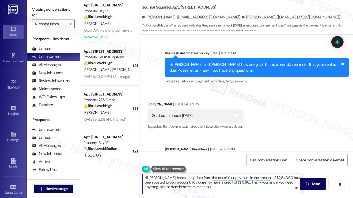
click at [173, 181] on textarea "Hi [PERSON_NAME], here's an update from the team! Your payment in the amount of…" at bounding box center [222, 184] width 160 height 20
click at [173, 182] on textarea "Hi [PERSON_NAME], here's an update from the team! Your payment in the amount of…" at bounding box center [222, 184] width 160 height 20
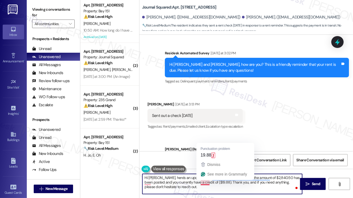
click at [210, 181] on textarea "Hi [PERSON_NAME], here's an update from the team! Your payment in the amount of…" at bounding box center [222, 184] width 160 height 20
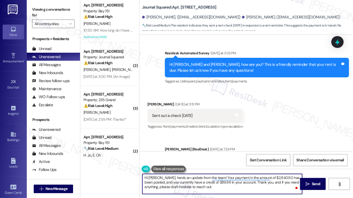
click at [199, 182] on textarea "Hi [PERSON_NAME], here's an update from the team! Your payment in the amount of…" at bounding box center [222, 184] width 160 height 20
click at [245, 187] on textarea "Hi [PERSON_NAME], here's an update from the team! Your payment in the amount of…" at bounding box center [222, 184] width 160 height 20
type textarea "Hi [PERSON_NAME], here's an update from the team! Your payment in the amount of…"
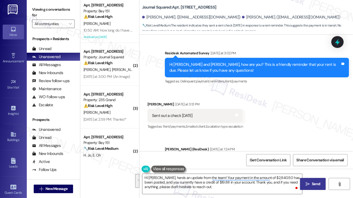
click at [307, 180] on button " Send" at bounding box center [313, 184] width 26 height 12
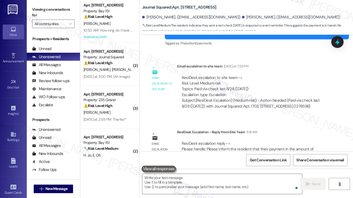
scroll to position [7138, 0]
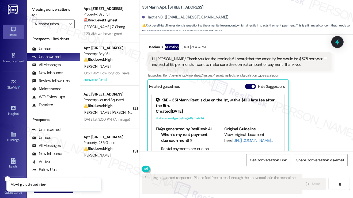
scroll to position [118, 0]
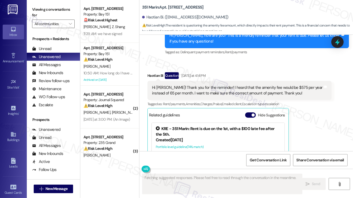
click at [206, 86] on div "Hi [PERSON_NAME]! Thank you for the reminder! I heard that the amenity fee woul…" at bounding box center [237, 91] width 171 height 12
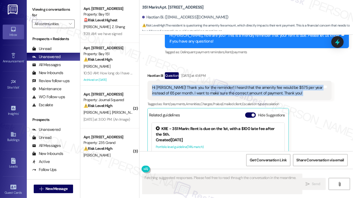
click at [206, 86] on div "Hi [PERSON_NAME]! Thank you for the reminder! I heard that the amenity fee woul…" at bounding box center [237, 91] width 171 height 12
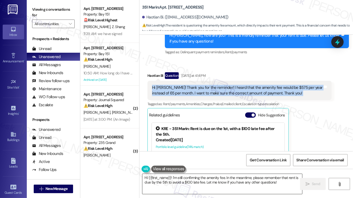
click at [267, 185] on textarea "Hi {{first_name}}! I'm still confirming the amenity fee. In the meantime, pleas…" at bounding box center [222, 184] width 160 height 20
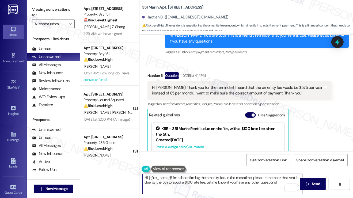
drag, startPoint x: 265, startPoint y: 183, endPoint x: 171, endPoint y: 178, distance: 93.8
click at [171, 178] on textarea "Hi {{first_name}}! I'm still confirming the amenity fee. In the meantime, pleas…" at bounding box center [222, 184] width 160 height 20
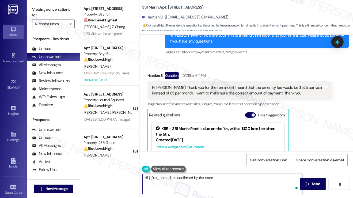
paste textarea "per our resident's lease agreements, the amenity fee is charged on a monthly ba…"
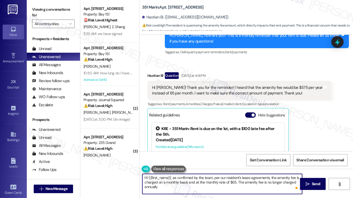
click at [223, 179] on textarea "Hi {{first_name}}, as confirmed by the team, per our resident's lease agreement…" at bounding box center [222, 184] width 160 height 20
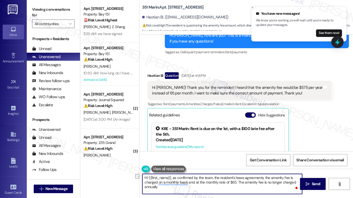
drag, startPoint x: 235, startPoint y: 177, endPoint x: 214, endPoint y: 177, distance: 21.1
click at [214, 177] on textarea "Hi {{first_name}}, as confirmed by the team, the resident's lease agreements, t…" at bounding box center [222, 184] width 160 height 20
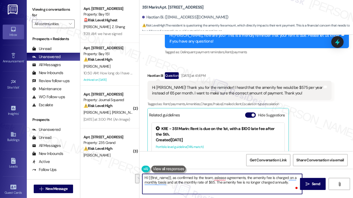
drag, startPoint x: 172, startPoint y: 177, endPoint x: 296, endPoint y: 184, distance: 124.1
click at [297, 184] on textarea "Hi {{first_name}}, as confirmed by the team, aslease agreements, the amenity fe…" at bounding box center [222, 184] width 160 height 20
paste textarea "per our resident's"
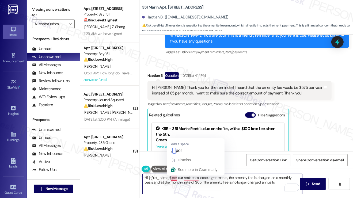
click at [171, 178] on textarea "Hi {{first_name}},per our resident's lease agreements, the amenity fee is charg…" at bounding box center [222, 184] width 160 height 20
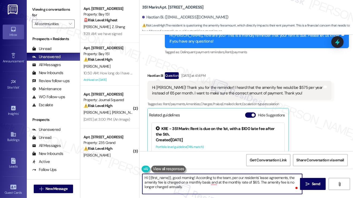
drag, startPoint x: 221, startPoint y: 184, endPoint x: 218, endPoint y: 183, distance: 2.9
drag, startPoint x: 218, startPoint y: 183, endPoint x: 173, endPoint y: 180, distance: 45.0
drag, startPoint x: 172, startPoint y: 180, endPoint x: 201, endPoint y: 181, distance: 28.9
drag, startPoint x: 201, startPoint y: 181, endPoint x: 213, endPoint y: 184, distance: 12.3
click at [198, 188] on textarea "Hi {{first_name}}, good morning! According to the team, per our residents' leas…" at bounding box center [222, 184] width 160 height 20
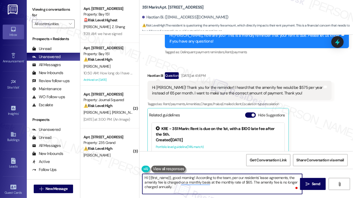
drag, startPoint x: 198, startPoint y: 188, endPoint x: 179, endPoint y: 191, distance: 18.9
click at [179, 189] on textarea "Hi {{first_name}}, good morning! According to the team, per our residents' leas…" at bounding box center [222, 184] width 160 height 20
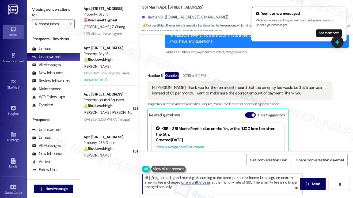
drag, startPoint x: 179, startPoint y: 189, endPoint x: 158, endPoint y: 183, distance: 22.4
click at [157, 182] on textarea "Hi {{first_name}}, good morning! According to the team, per our residents' leas…" at bounding box center [222, 184] width 160 height 20
click at [178, 188] on textarea "Hi {{first_name}}, good morning! According to the team, per our residents' leas…" at bounding box center [222, 184] width 160 height 20
drag, startPoint x: 208, startPoint y: 174, endPoint x: 162, endPoint y: 55, distance: 127.0
click at [162, 55] on div "Survey, sent via SMS Residesk Automated Survey [DATE] at 2:54 PM Hi [PERSON_NAM…" at bounding box center [257, 38] width 192 height 43
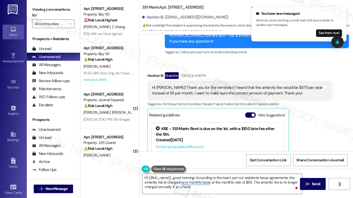
drag, startPoint x: 162, startPoint y: 55, endPoint x: 152, endPoint y: 46, distance: 13.8
click at [153, 46] on div "Survey, sent via SMS Residesk Automated Survey [DATE] 12:43 PM Hi Haotian! We'r…" at bounding box center [246, 7] width 214 height 108
click at [197, 188] on textarea "Hi {{first_name}}, good morning! According to the team, per our residents' leas…" at bounding box center [222, 184] width 160 height 20
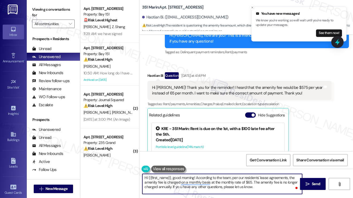
click at [179, 187] on textarea "Hi {{first_name}}, good morning! According to the team, per our residents' leas…" at bounding box center [222, 184] width 160 height 20
drag, startPoint x: 260, startPoint y: 177, endPoint x: 239, endPoint y: 177, distance: 21.1
click at [239, 177] on textarea "Hi {{first_name}}, good morning! According to the team, per our residents' leas…" at bounding box center [222, 184] width 160 height 20
type textarea "Hi {{first_name}}, good morning! According to the team, per the lease agreement…"
click at [244, 188] on textarea "Hi {{first_name}}, good morning! According to the team, per the lease agreement…" at bounding box center [222, 184] width 160 height 20
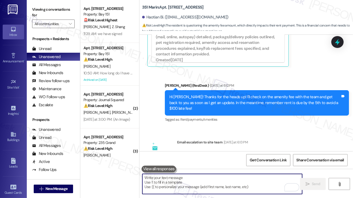
scroll to position [289, 0]
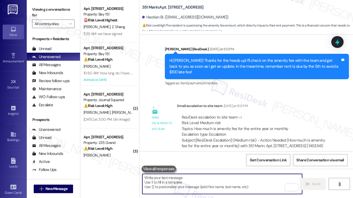
click at [190, 186] on textarea "To enrich screen reader interactions, please activate Accessibility in Grammarl…" at bounding box center [222, 184] width 160 height 20
click at [163, 184] on textarea "To enrich screen reader interactions, please activate Accessibility in Grammarl…" at bounding box center [222, 184] width 160 height 20
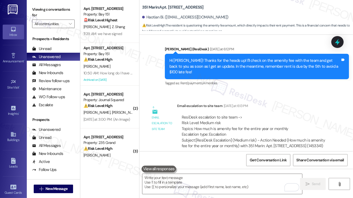
click at [55, 5] on div "Viewing conversations for All communities " at bounding box center [53, 16] width 53 height 33
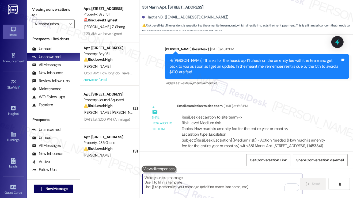
click at [184, 178] on textarea "To enrich screen reader interactions, please activate Accessibility in Grammarl…" at bounding box center [222, 184] width 160 height 20
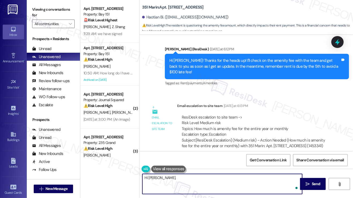
paste textarea "Per your lease agreement, the amenity fee is charged on a monthly basis at the …"
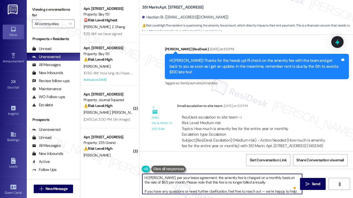
click at [213, 186] on textarea "Hi [PERSON_NAME], per your lease agreement, the amenity fee is charged on a mon…" at bounding box center [222, 184] width 160 height 20
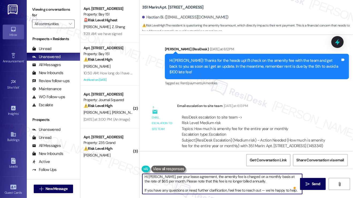
scroll to position [1, 0]
click at [170, 186] on textarea "Hi [PERSON_NAME], per your lease agreement, the amenity fee is charged on a mon…" at bounding box center [222, 184] width 160 height 20
type textarea "Hi [PERSON_NAME], per your lease agreement, the amenity fee is charged on a mon…"
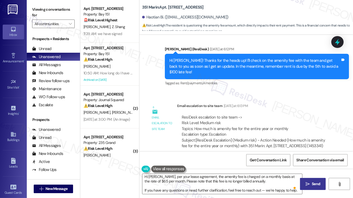
click at [308, 184] on icon "" at bounding box center [308, 184] width 4 height 4
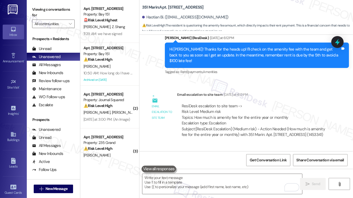
scroll to position [343, 0]
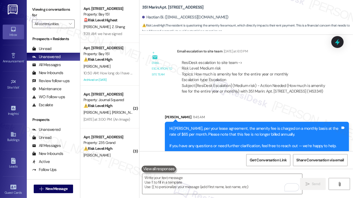
click at [234, 128] on div "Hi [PERSON_NAME], per your lease agreement, the amenity fee is charged on a mon…" at bounding box center [254, 137] width 171 height 23
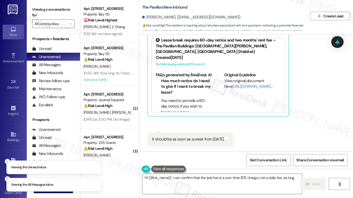
scroll to position [2687, 0]
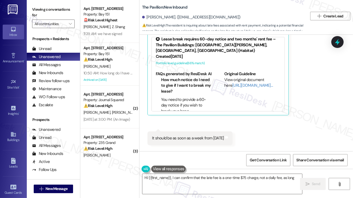
drag, startPoint x: 194, startPoint y: 118, endPoint x: 227, endPoint y: 124, distance: 33.6
click at [227, 169] on div "ResiDesk escalation reply -> Response provided- complete [PERSON_NAME] Communit…" at bounding box center [254, 184] width 154 height 31
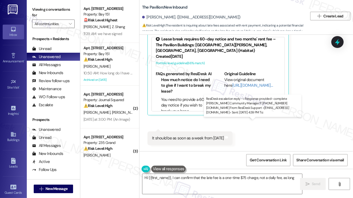
click at [227, 173] on div "ResiDesk escalation reply -> Response provided- complete [PERSON_NAME] Communit…" at bounding box center [251, 184] width 138 height 22
click at [219, 173] on div "ResiDesk escalation reply -> Response provided- complete [PERSON_NAME] Communit…" at bounding box center [251, 184] width 138 height 22
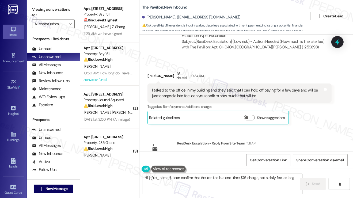
scroll to position [2420, 0]
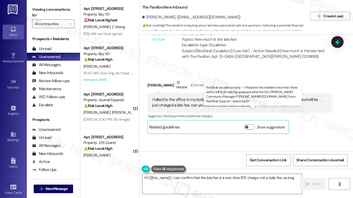
drag, startPoint x: 211, startPoint y: 116, endPoint x: 265, endPoint y: 117, distance: 54.9
click at [265, 161] on div "ResiDesk escalation reply -> Please let the resident know that there will be a …" at bounding box center [251, 172] width 139 height 22
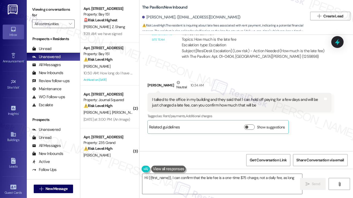
scroll to position [2554, 0]
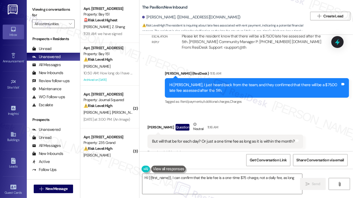
click at [178, 139] on div "But will that be for each day? Or just a one time fee as long as it is within t…" at bounding box center [223, 142] width 143 height 6
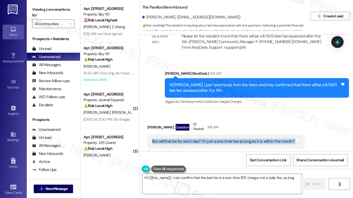
click at [178, 139] on div "But will that be for each day? Or just a one time fee as long as it is within t…" at bounding box center [223, 142] width 143 height 6
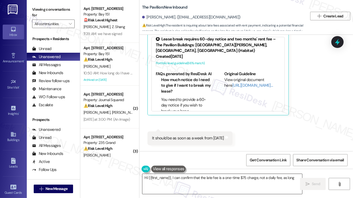
click at [167, 174] on textarea "Hi {{first_name}}, I can confirm that the late fee is a one-time $75 charge, no…" at bounding box center [222, 184] width 160 height 20
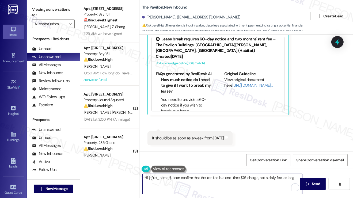
click at [200, 176] on textarea "Hi {{first_name}}, I can confirm that the late fee is a one-time $75 charge, no…" at bounding box center [222, 184] width 160 height 20
click at [238, 179] on textarea "Hi {{first_name}}, I can confirm that the late fee is a one-time $75 charge, no…" at bounding box center [222, 184] width 160 height 20
drag, startPoint x: 241, startPoint y: 184, endPoint x: 184, endPoint y: 181, distance: 57.9
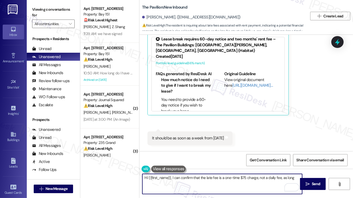
click at [184, 181] on textarea "Hi {{first_name}}, I can confirm that the late fee is a one-time $75 charge, no…" at bounding box center [222, 184] width 160 height 20
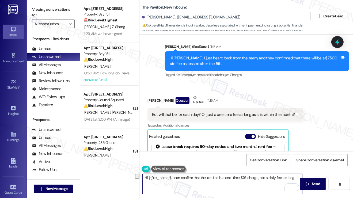
scroll to position [4, 0]
click at [226, 187] on textarea "Hi {{first_name}}, I can confirm that the late fee is a one-time $75 charge, no…" at bounding box center [222, 184] width 160 height 20
drag, startPoint x: 193, startPoint y: 176, endPoint x: 174, endPoint y: 176, distance: 18.7
click at [174, 176] on textarea "Hi {{first_name}}, I can confirm that the late fee is a one-time $75 charge, no…" at bounding box center [222, 184] width 160 height 20
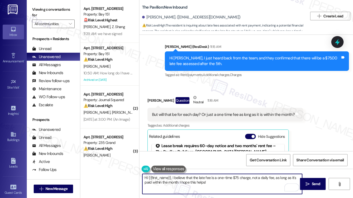
click at [211, 184] on textarea "Hi {{first_name}}, I believe that the late fee is a one-time $75 charge, not a …" at bounding box center [222, 184] width 160 height 20
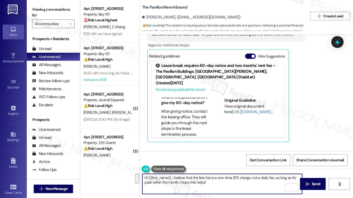
scroll to position [425, 0]
click at [218, 183] on textarea "Hi {{first_name}}, I believe that the late fee is a one-time $75 charge, not a …" at bounding box center [222, 184] width 160 height 20
click at [229, 178] on textarea "Hi {{first_name}}, I believe that the late fee is a one-time $75 charge, not a …" at bounding box center [222, 184] width 160 height 20
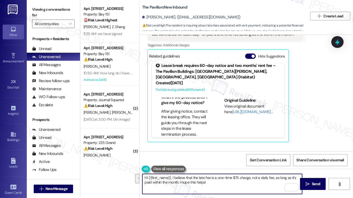
click at [231, 182] on textarea "Hi {{first_name}}, I believe that the late fee is a one-time $75 charge, not a …" at bounding box center [222, 184] width 160 height 20
type textarea "Hi {{first_name}}, I believe that the late fee is a one-time $75 charge, not a …"
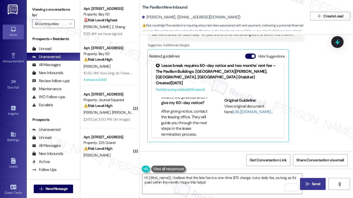
click at [301, 183] on button " Send" at bounding box center [313, 184] width 26 height 12
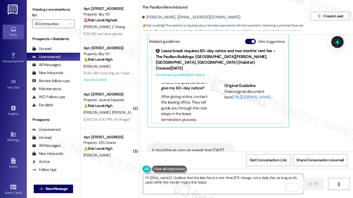
scroll to position [2687, 0]
